Goal: Task Accomplishment & Management: Use online tool/utility

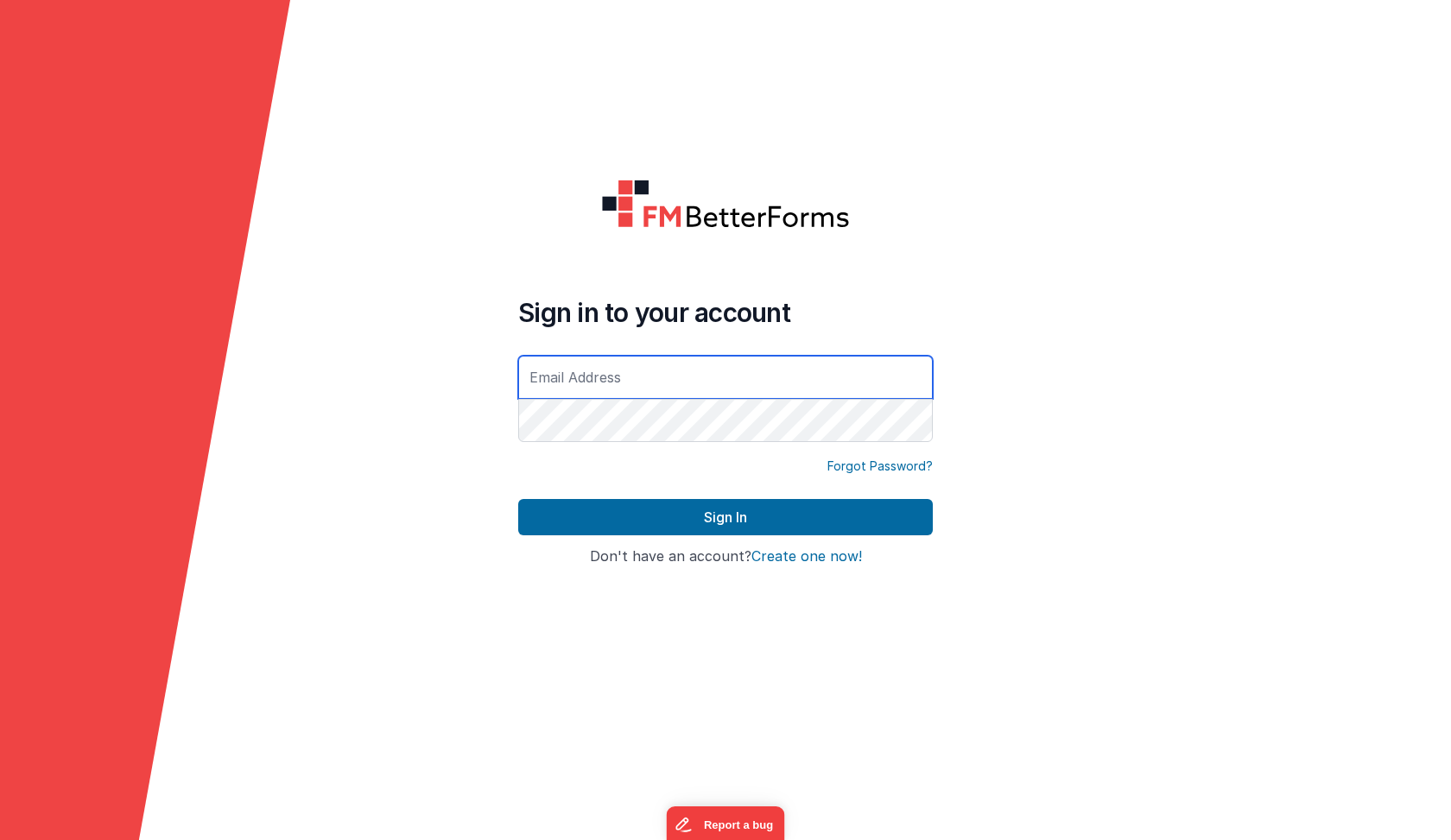
type input "[EMAIL_ADDRESS][DOMAIN_NAME]"
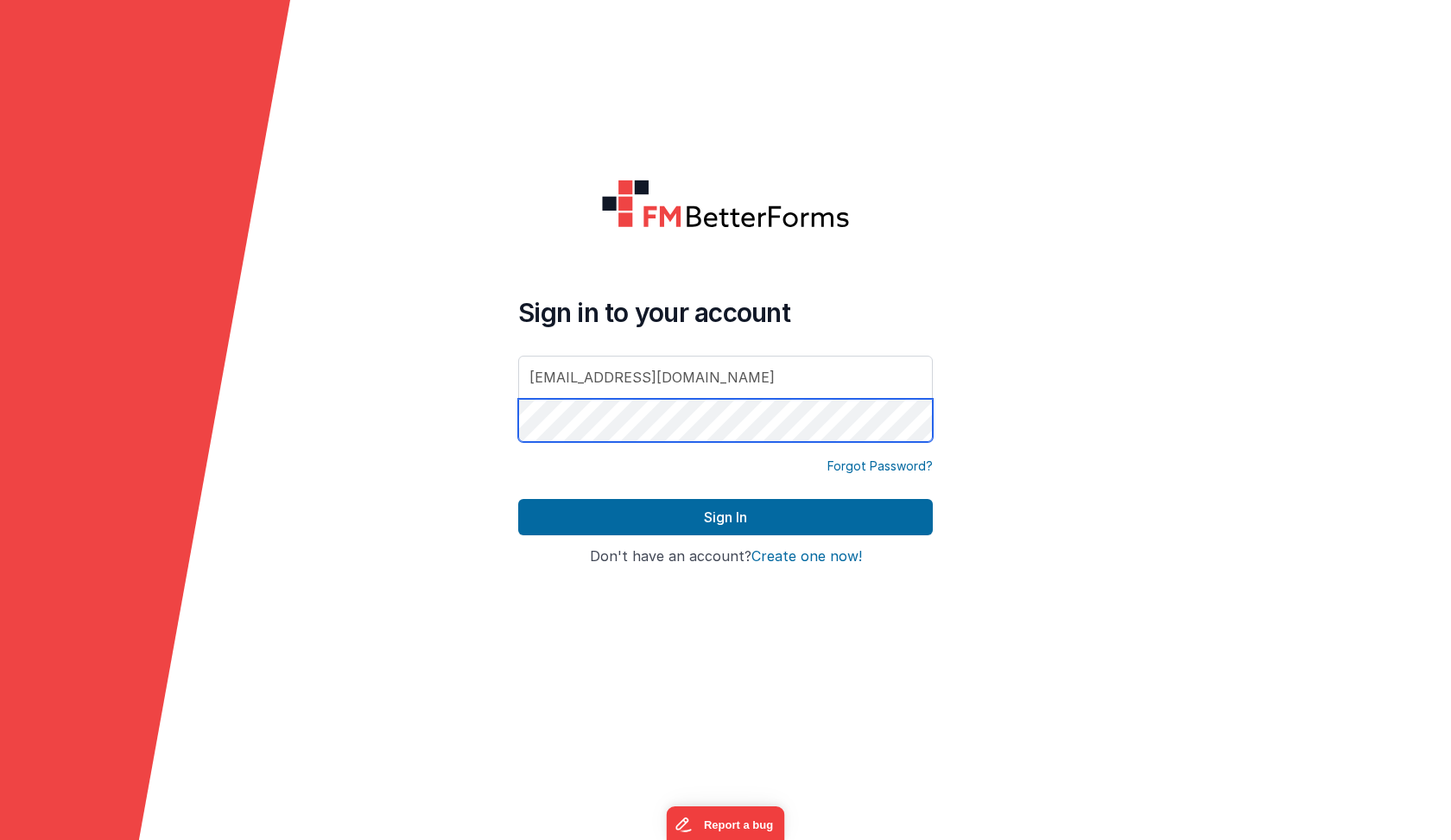
click at [726, 518] on button "Sign In" at bounding box center [725, 517] width 415 height 36
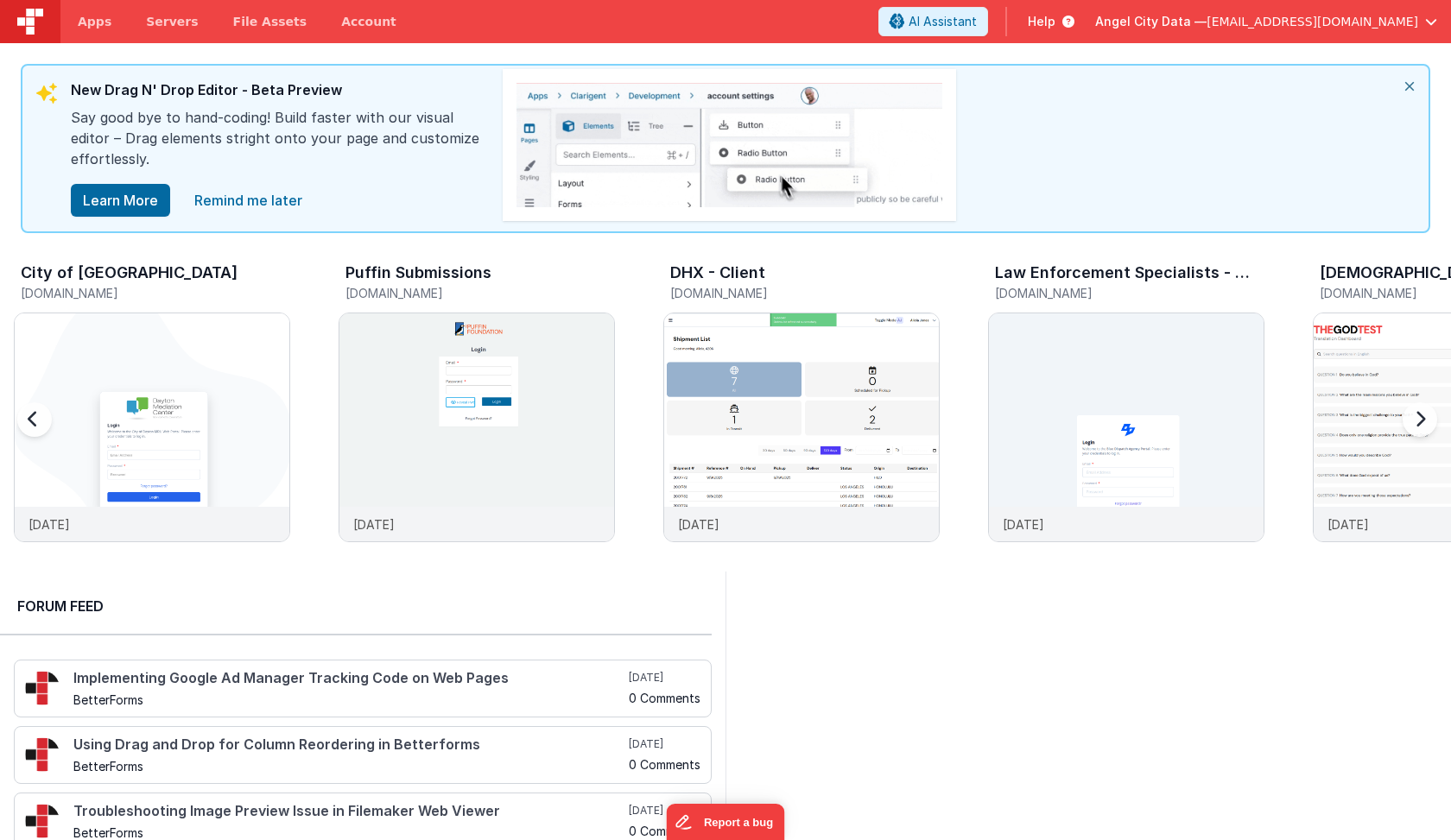
click at [471, 283] on div "Puffin Submissions" at bounding box center [479, 274] width 270 height 23
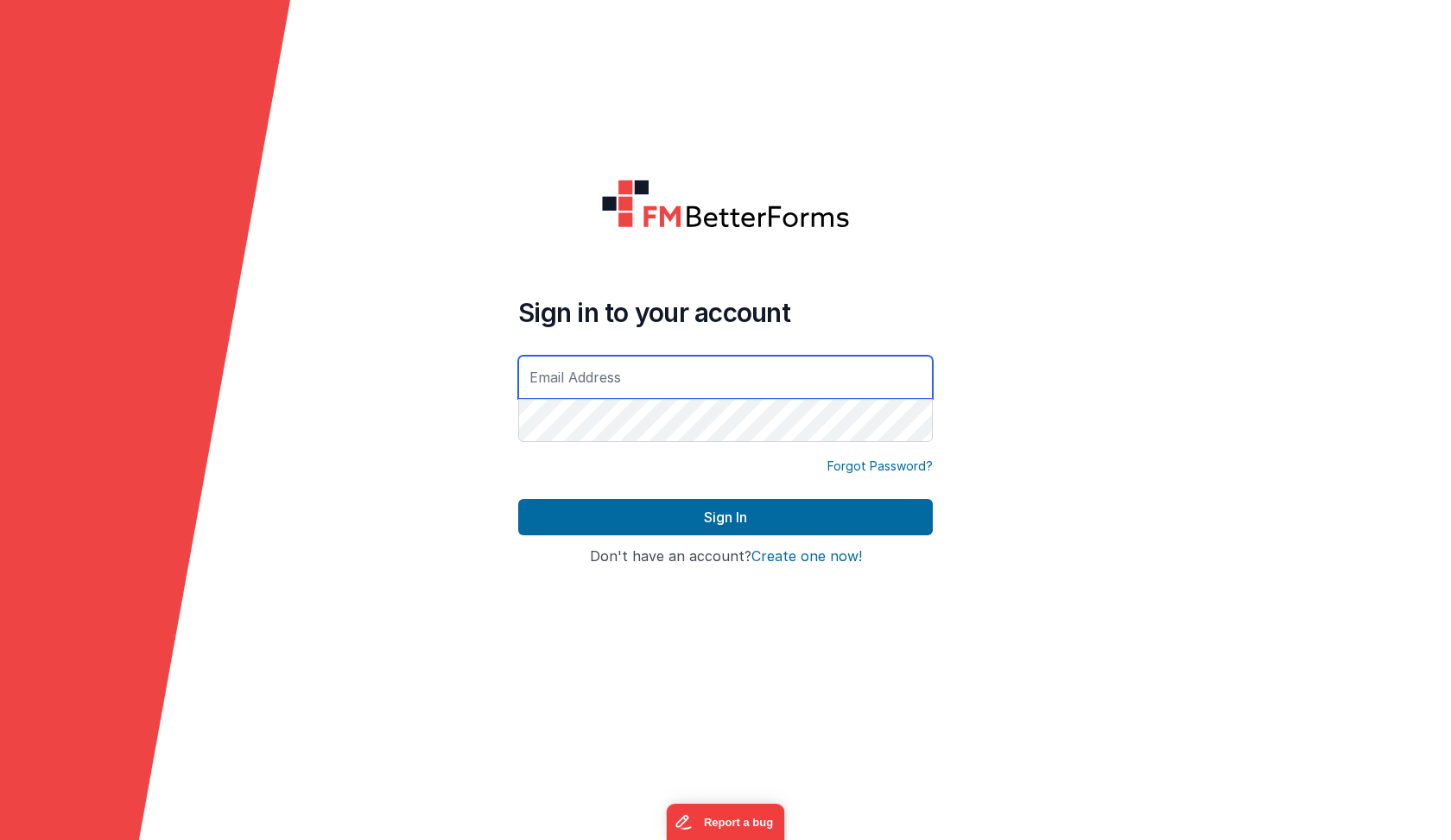
type input "[EMAIL_ADDRESS][DOMAIN_NAME]"
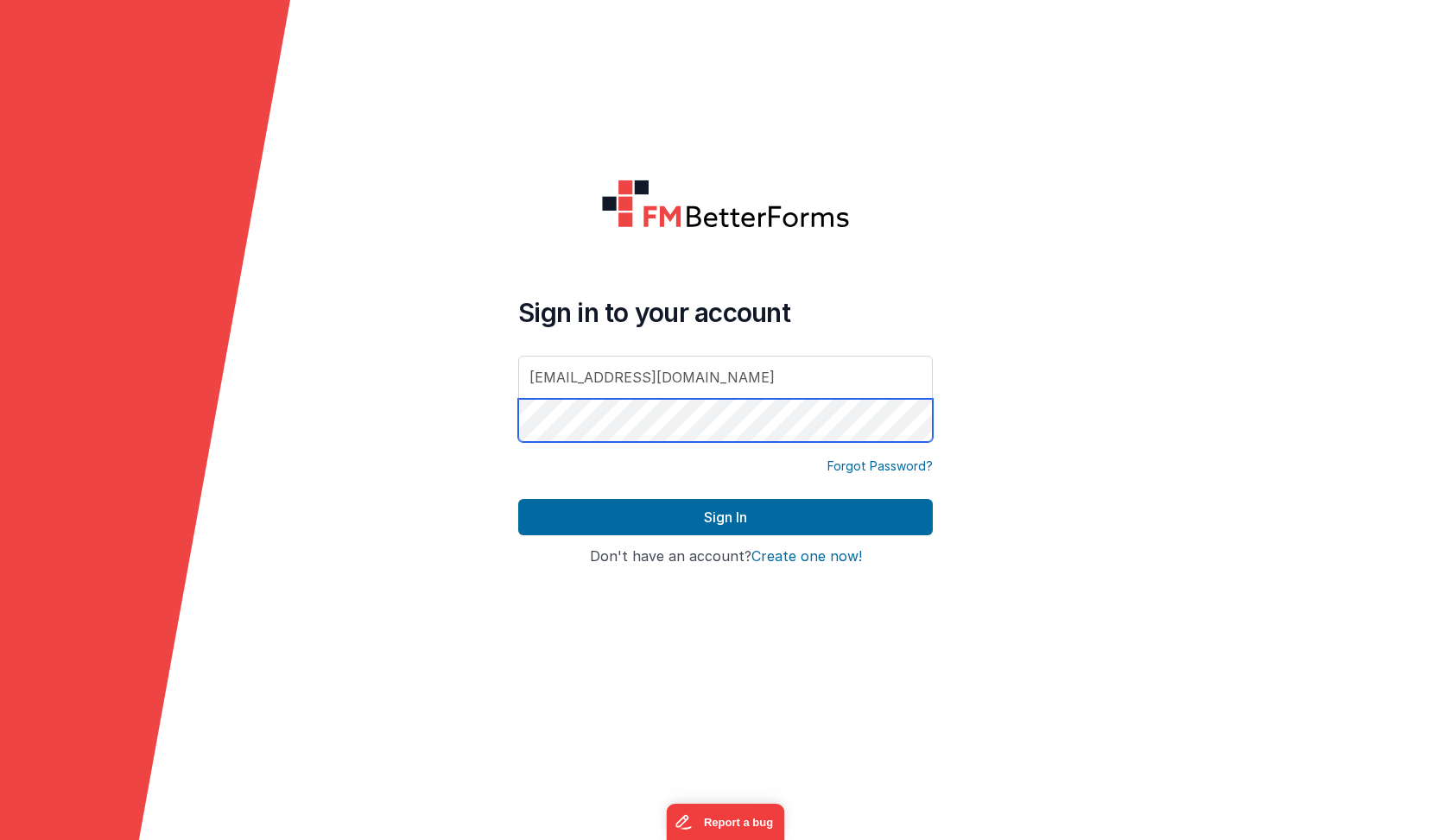
click at [726, 518] on button "Sign In" at bounding box center [725, 517] width 415 height 36
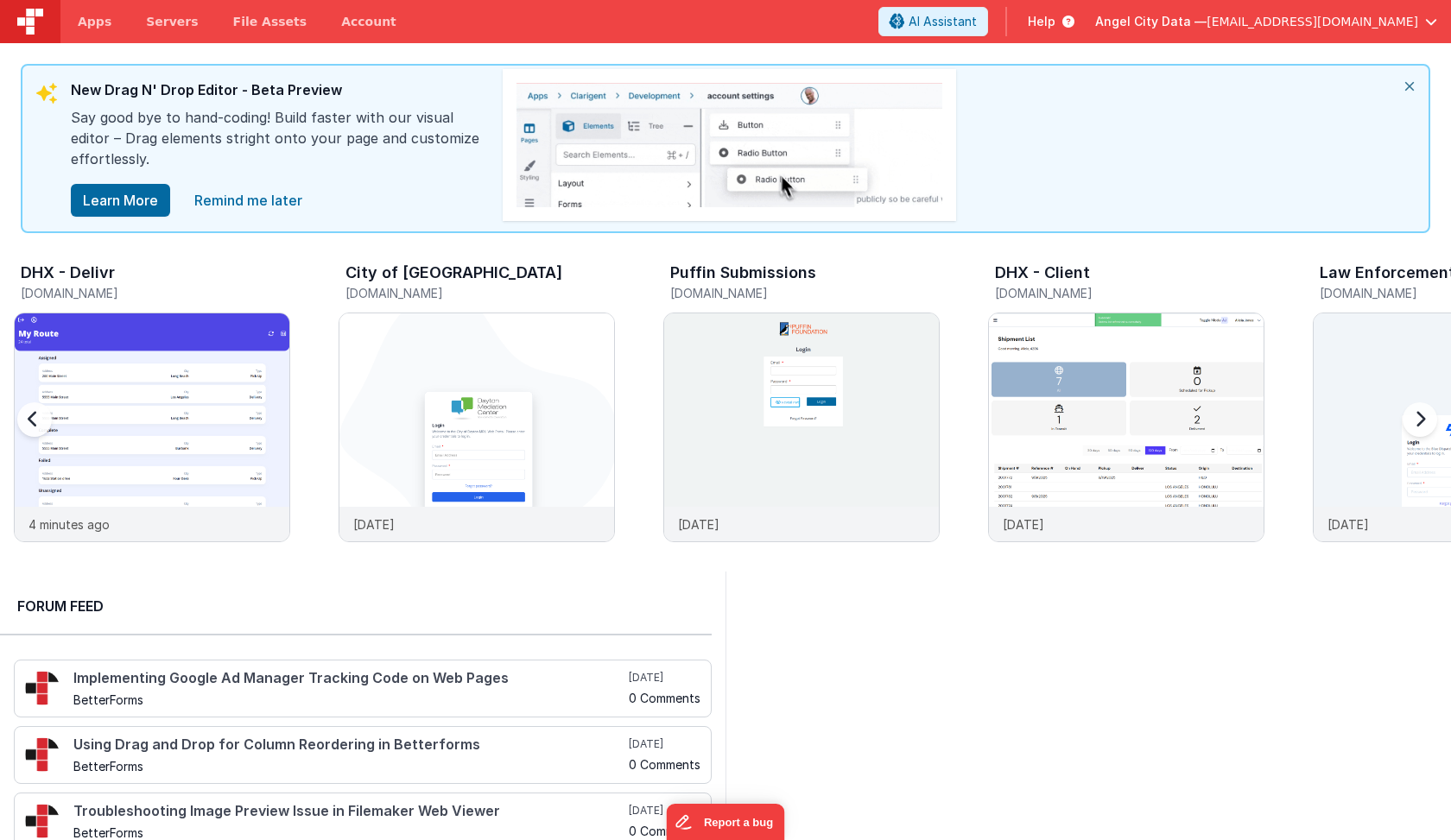
click at [751, 277] on h3 "Puffin Submissions" at bounding box center [742, 272] width 146 height 18
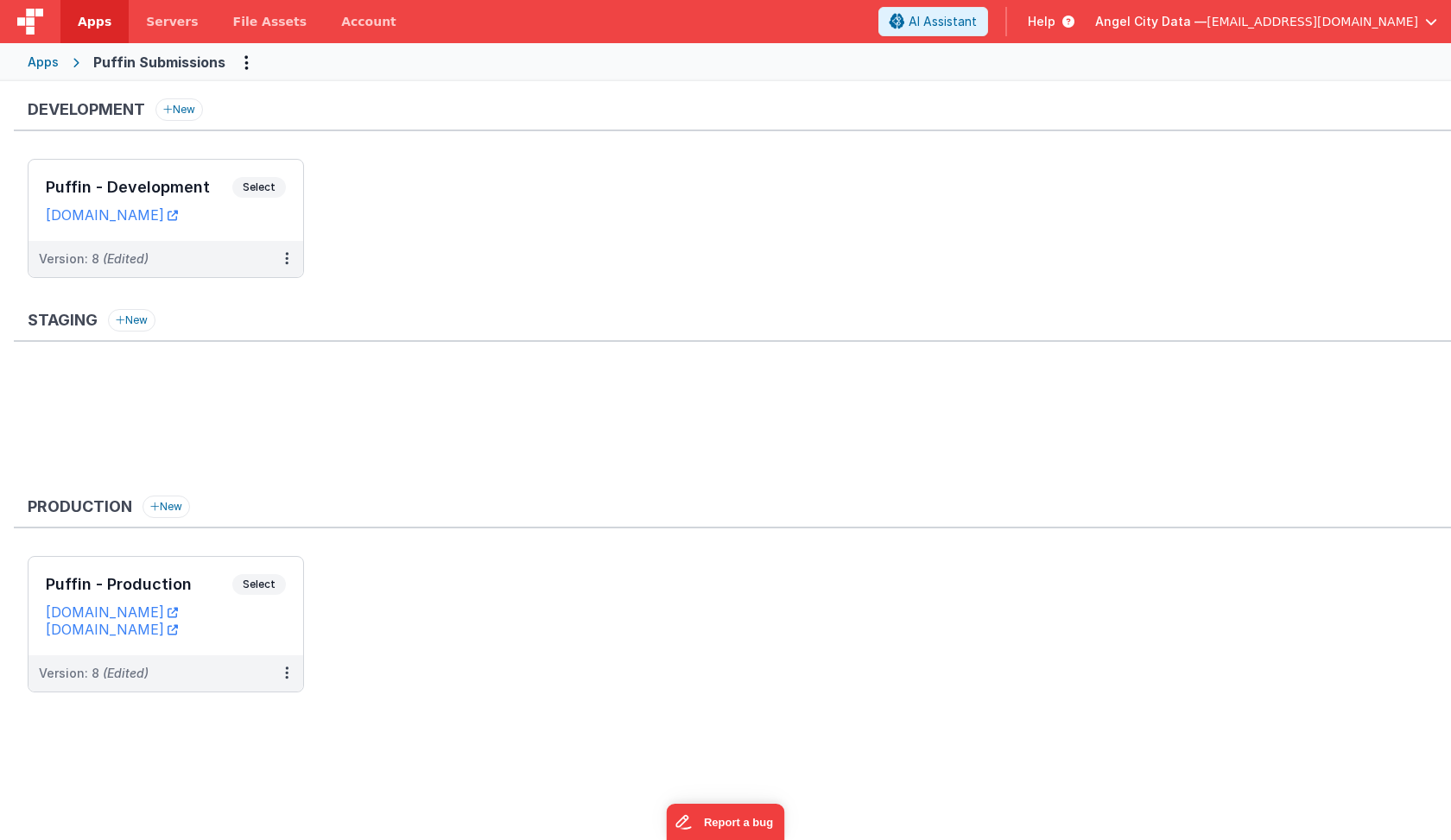
click at [286, 258] on icon at bounding box center [287, 258] width 4 height 1
click at [360, 254] on div at bounding box center [726, 420] width 1451 height 840
click at [287, 258] on icon at bounding box center [287, 258] width 4 height 1
click at [214, 363] on link "Deploy..." at bounding box center [226, 360] width 152 height 31
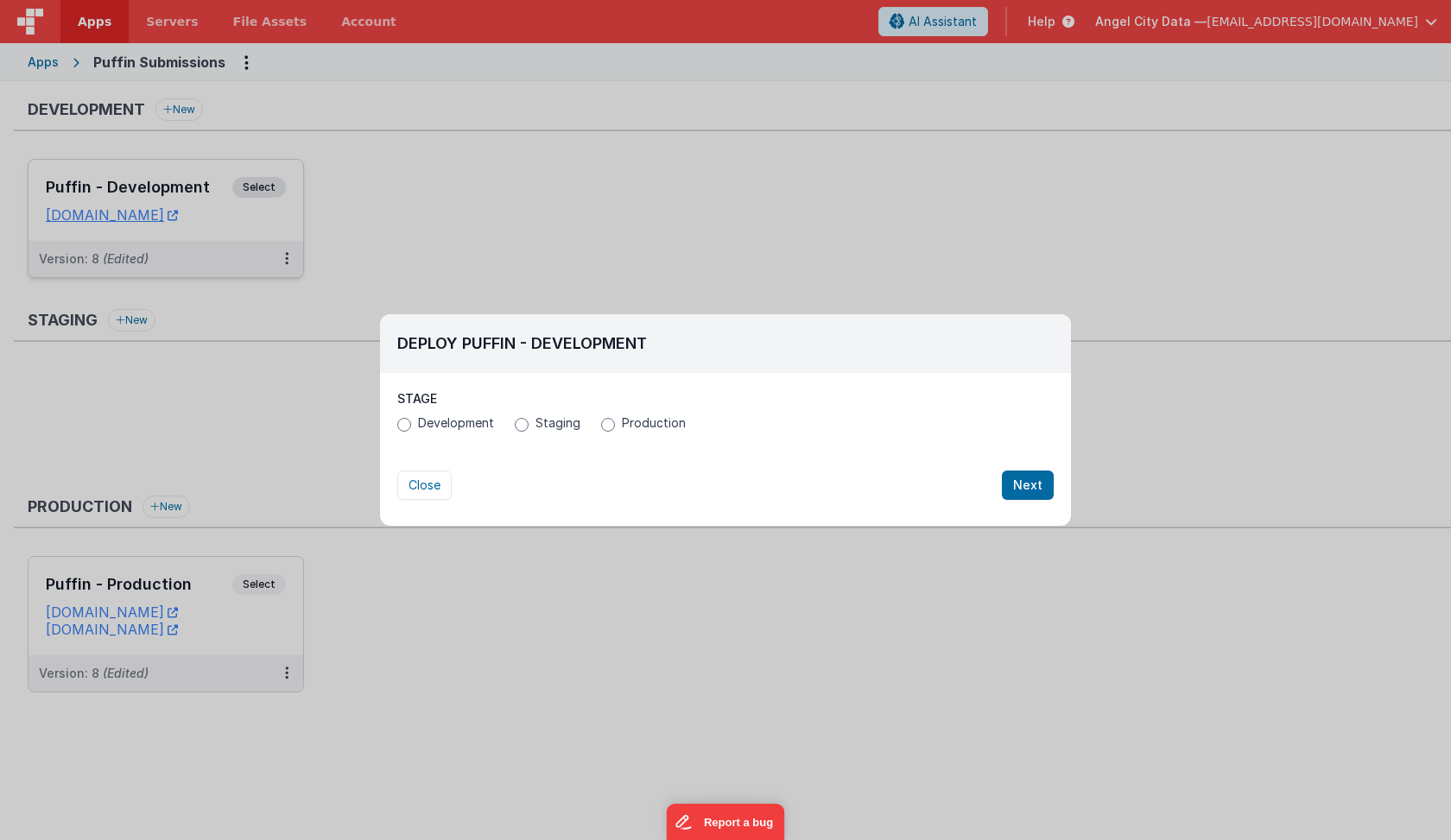
click at [608, 423] on input "Production" at bounding box center [608, 424] width 14 height 14
radio input "true"
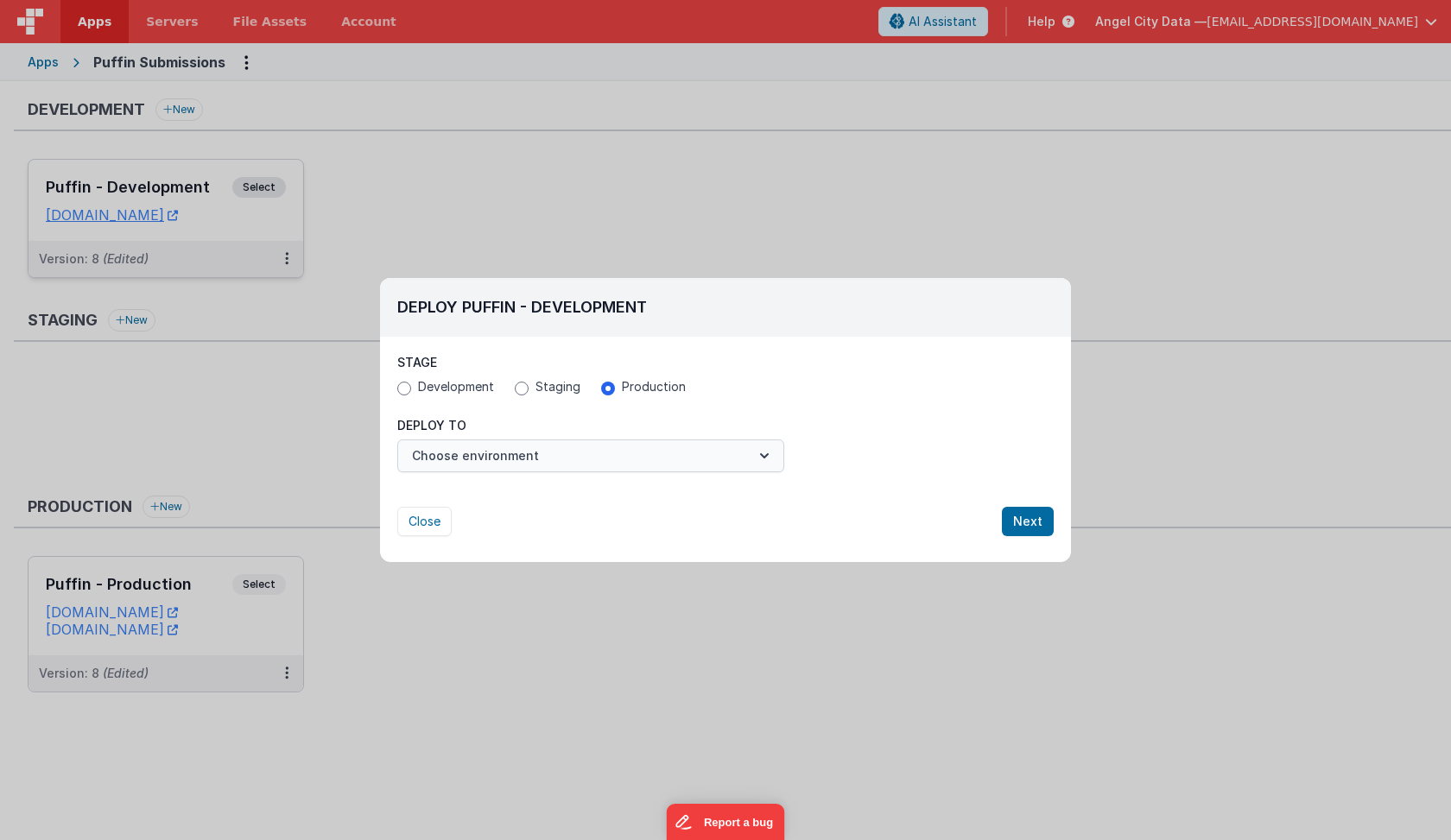
click at [541, 453] on button "Choose environment" at bounding box center [590, 455] width 387 height 32
click at [763, 455] on icon "button" at bounding box center [764, 455] width 9 height 5
click at [1022, 523] on button "Next" at bounding box center [1027, 521] width 52 height 29
click at [1028, 519] on button "Next" at bounding box center [1027, 521] width 52 height 29
click at [571, 452] on button "Choose environment" at bounding box center [590, 455] width 387 height 32
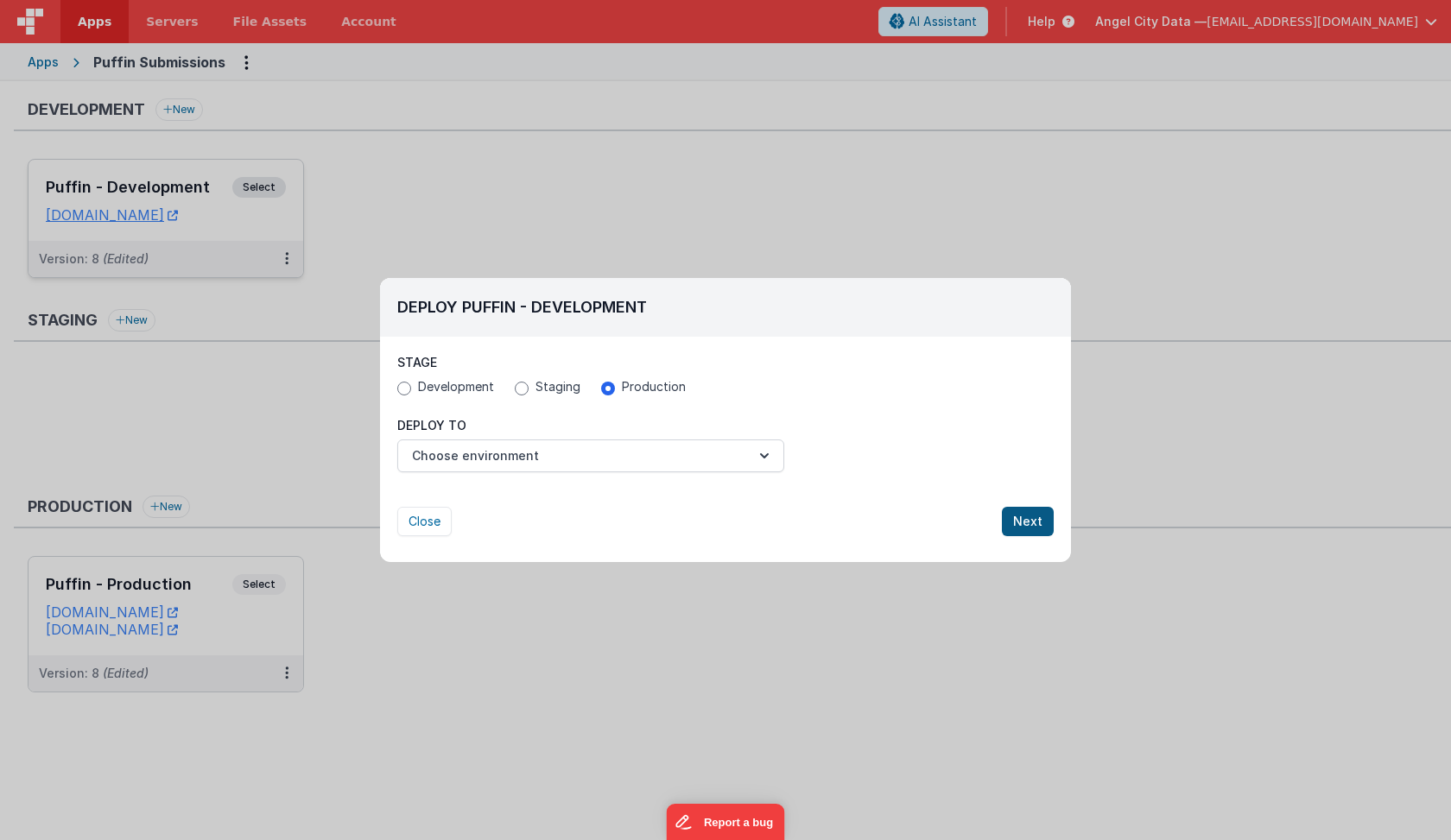
click at [1026, 518] on button "Next" at bounding box center [1027, 521] width 52 height 29
